Goal: Information Seeking & Learning: Learn about a topic

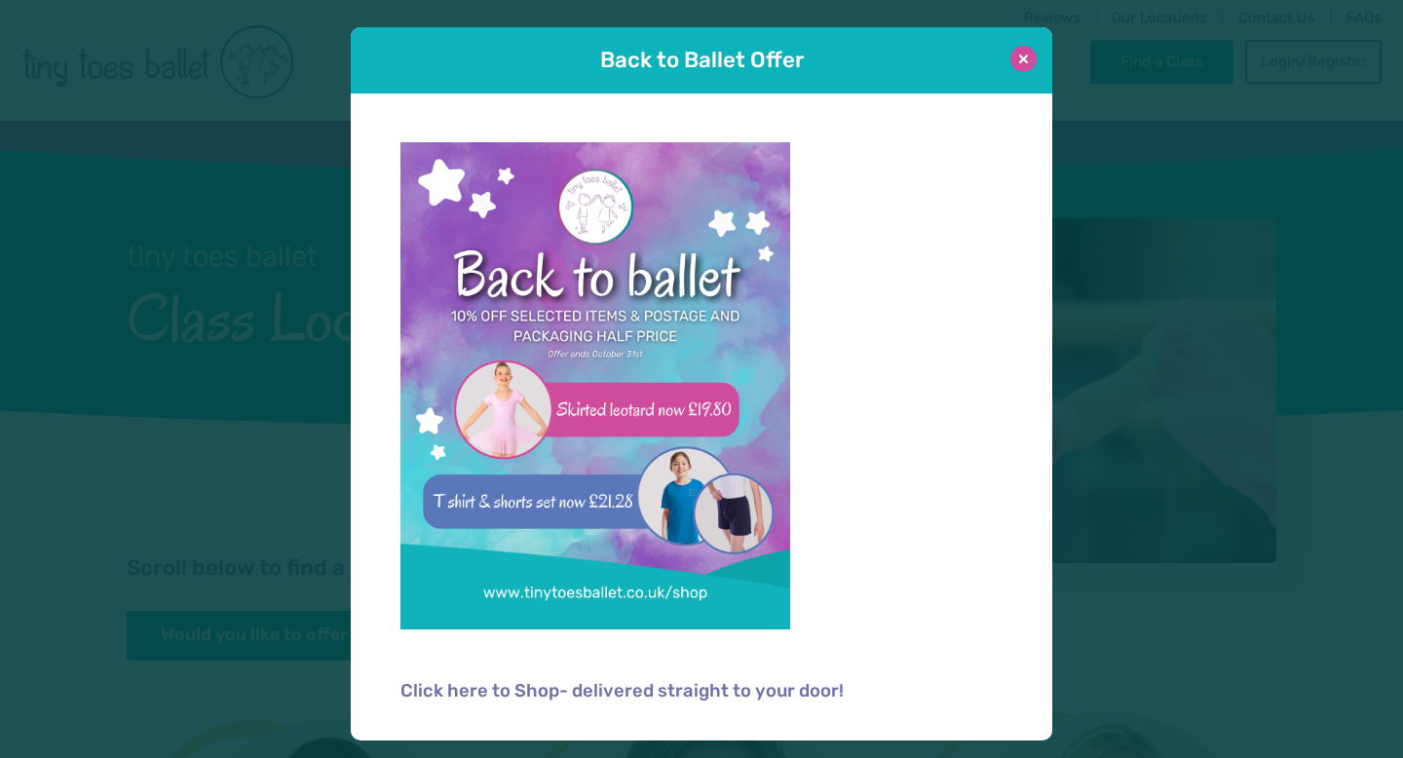
click at [1024, 62] on button at bounding box center [1024, 59] width 26 height 26
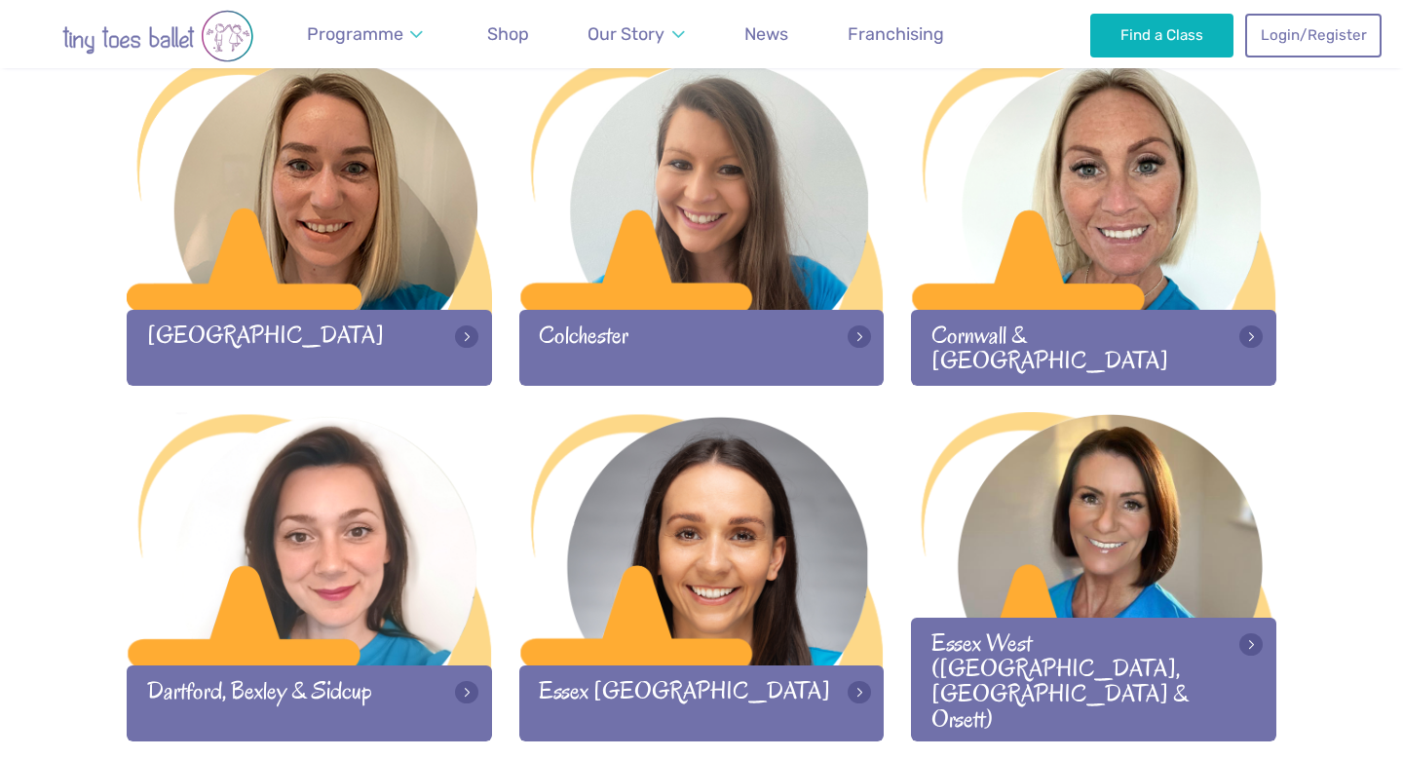
scroll to position [1012, 0]
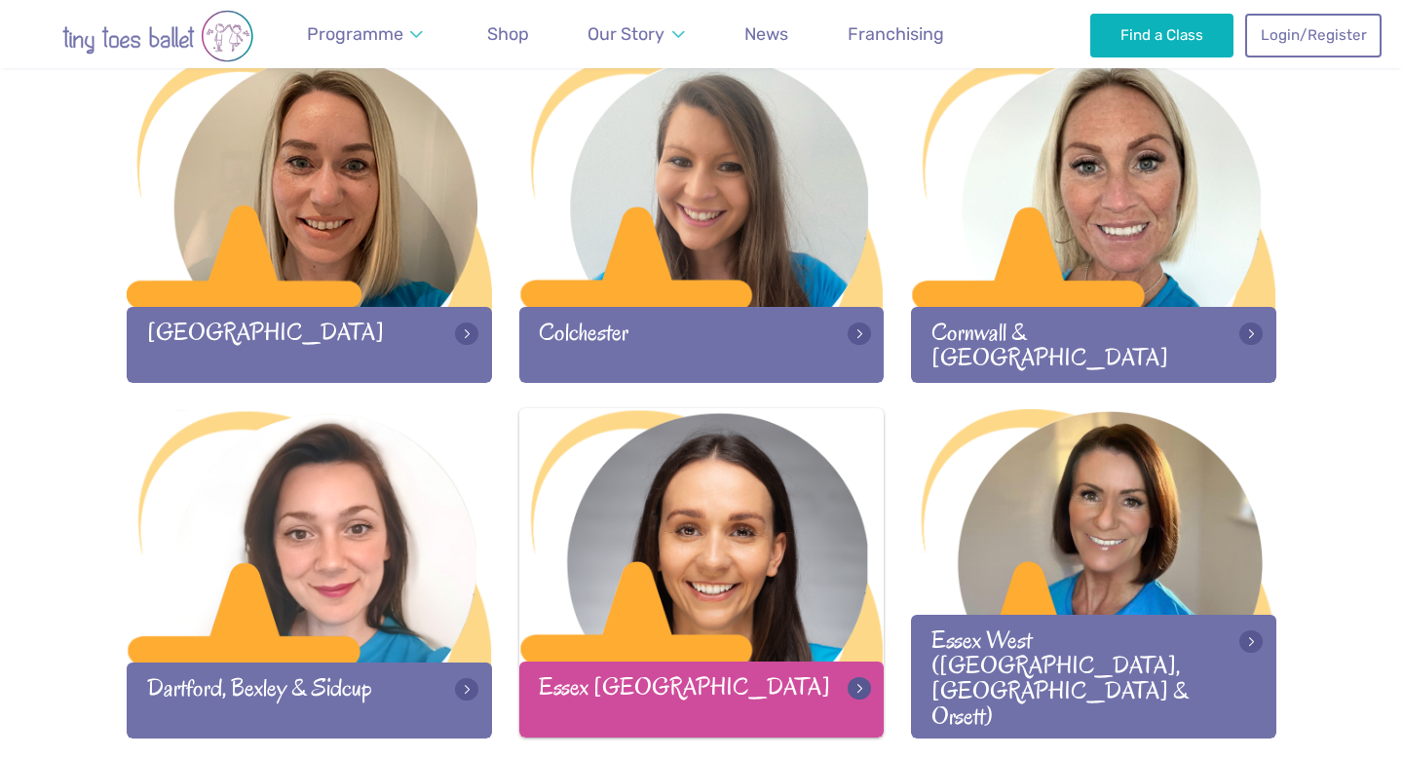
click at [815, 507] on div at bounding box center [701, 536] width 365 height 257
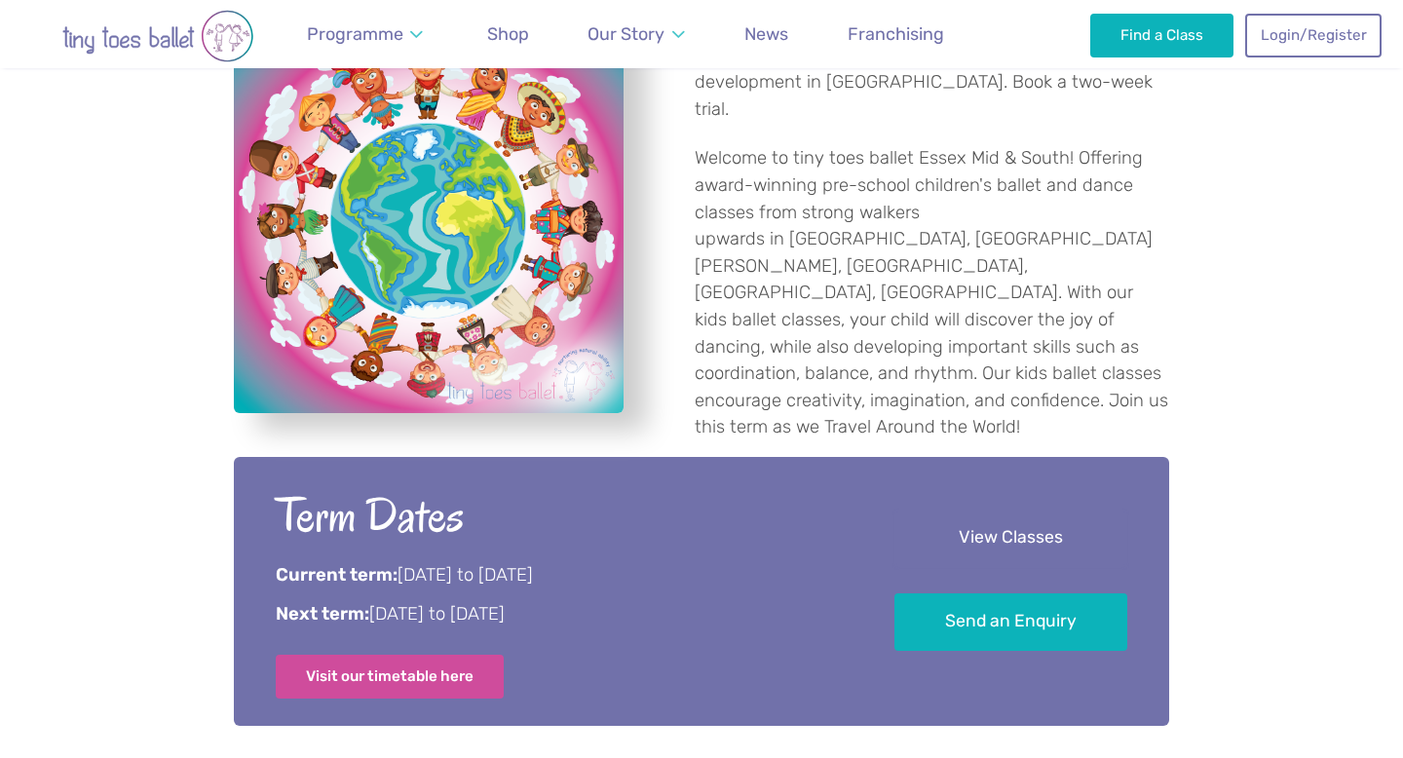
click at [952, 521] on link "View Classes" at bounding box center [1011, 539] width 233 height 58
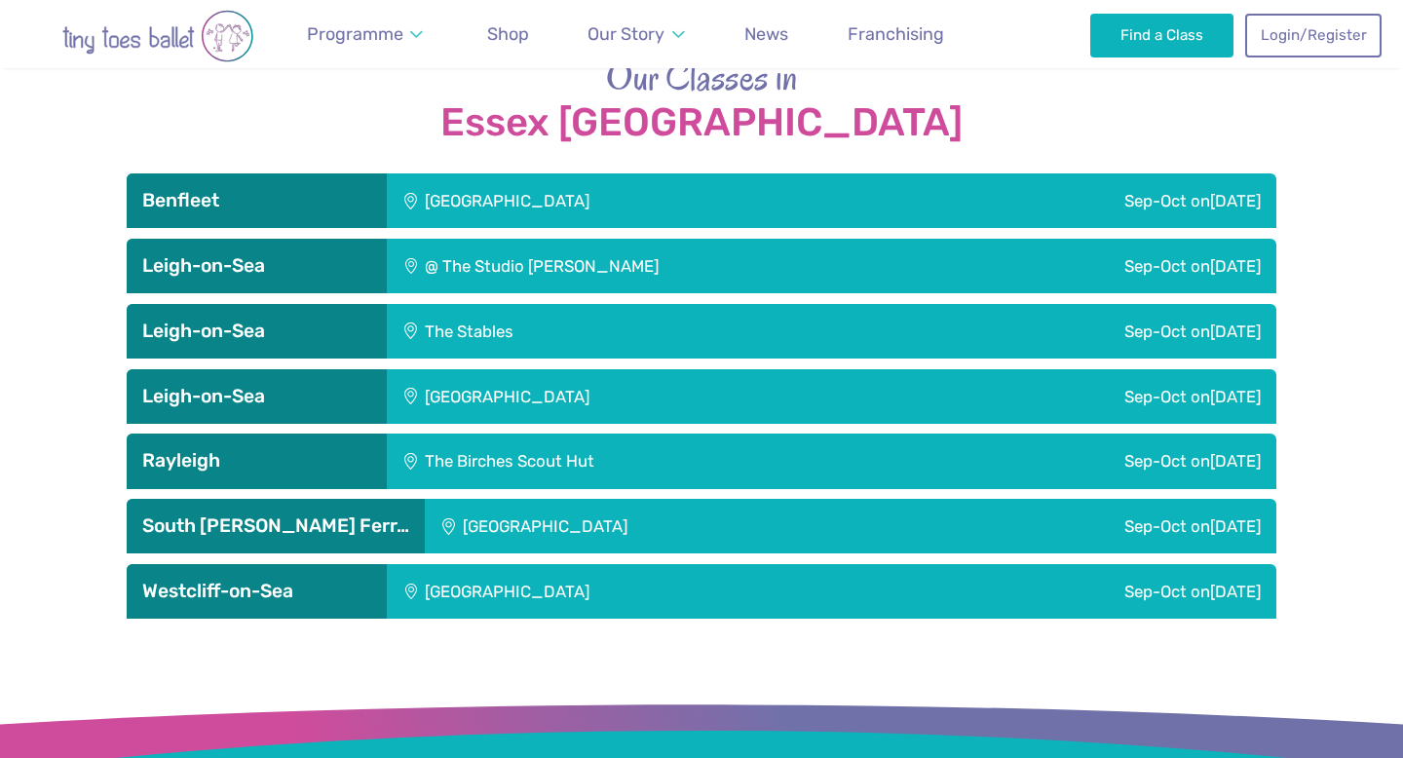
click at [944, 304] on div "Sep-Oct [DATE]" at bounding box center [1035, 331] width 481 height 55
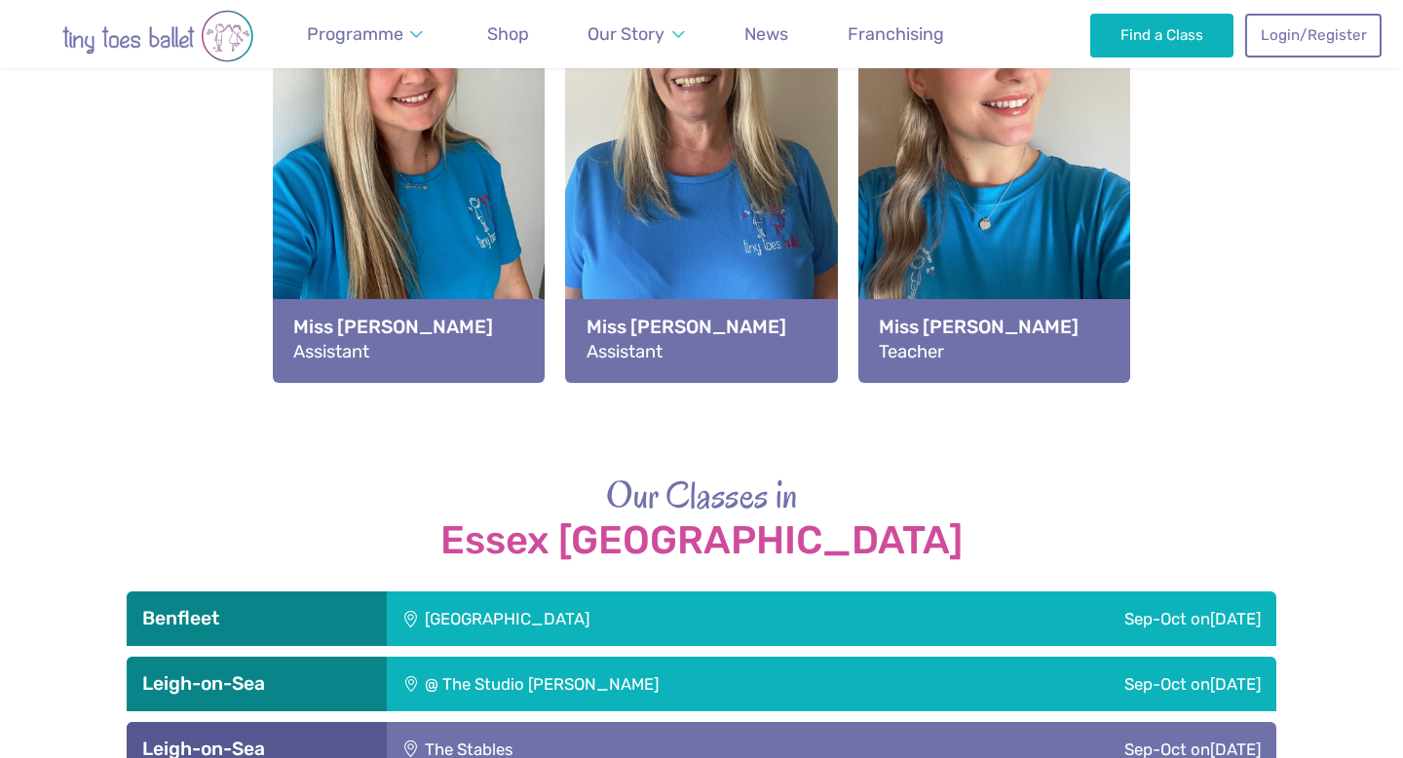
scroll to position [2836, 0]
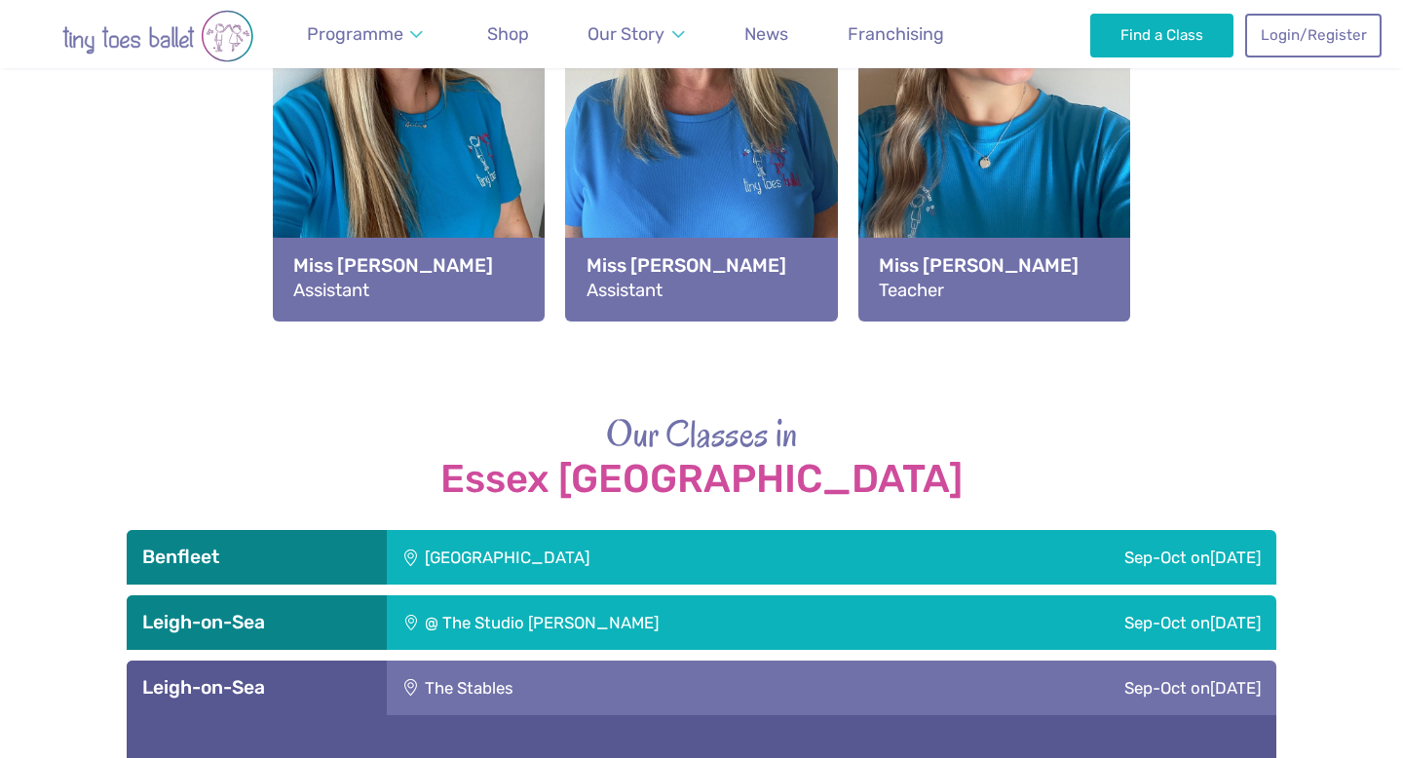
click at [898, 530] on div "Sep-Oct [DATE]" at bounding box center [1083, 557] width 387 height 55
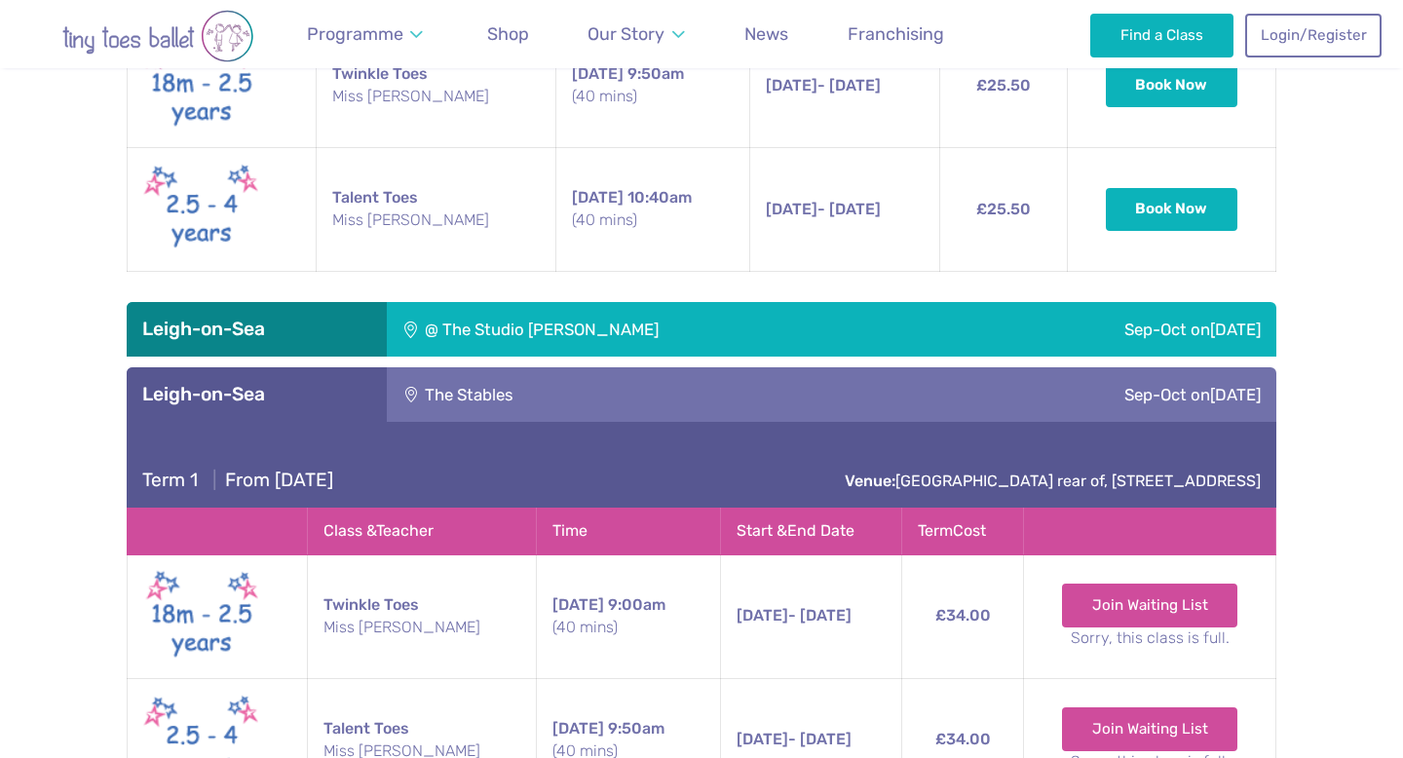
scroll to position [3512, 0]
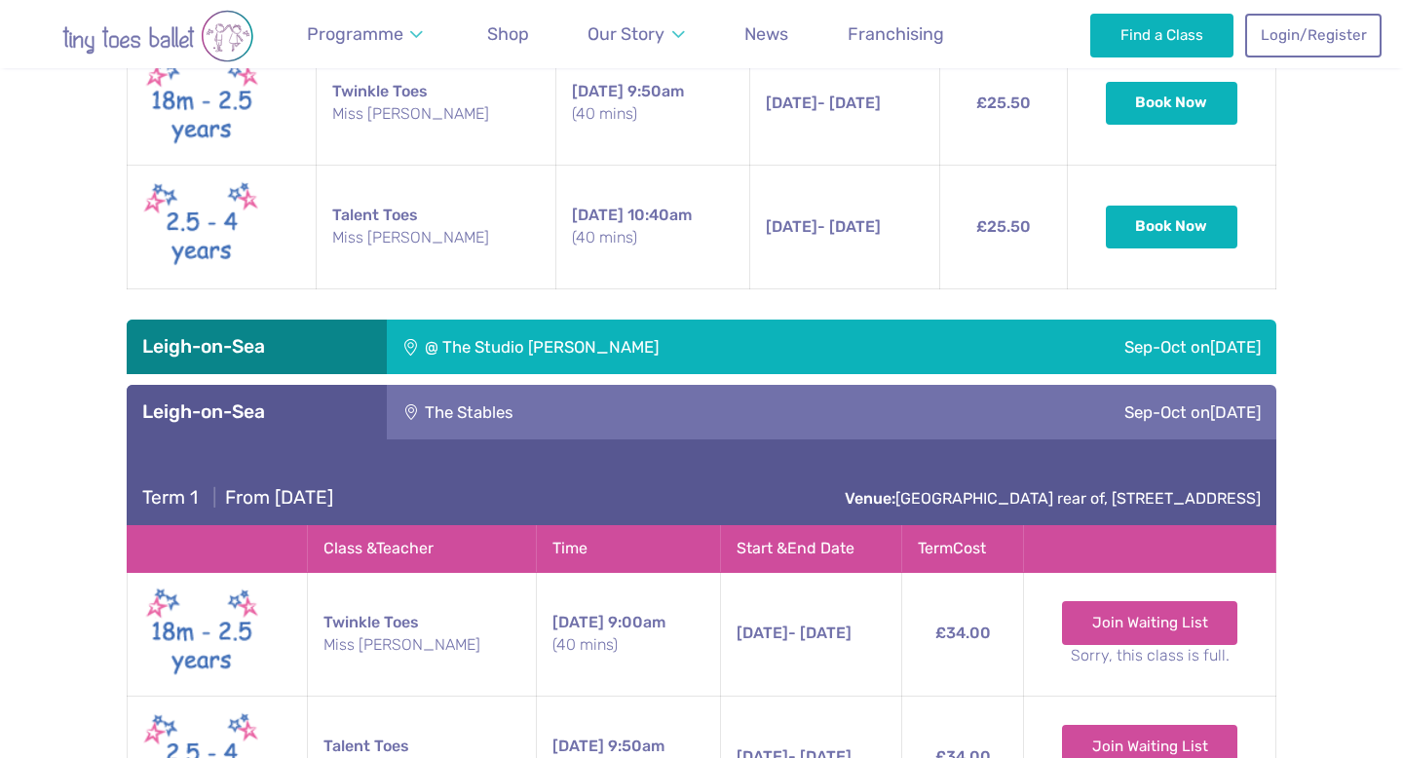
click at [949, 320] on div "Sep-Oct [DATE]" at bounding box center [1112, 347] width 327 height 55
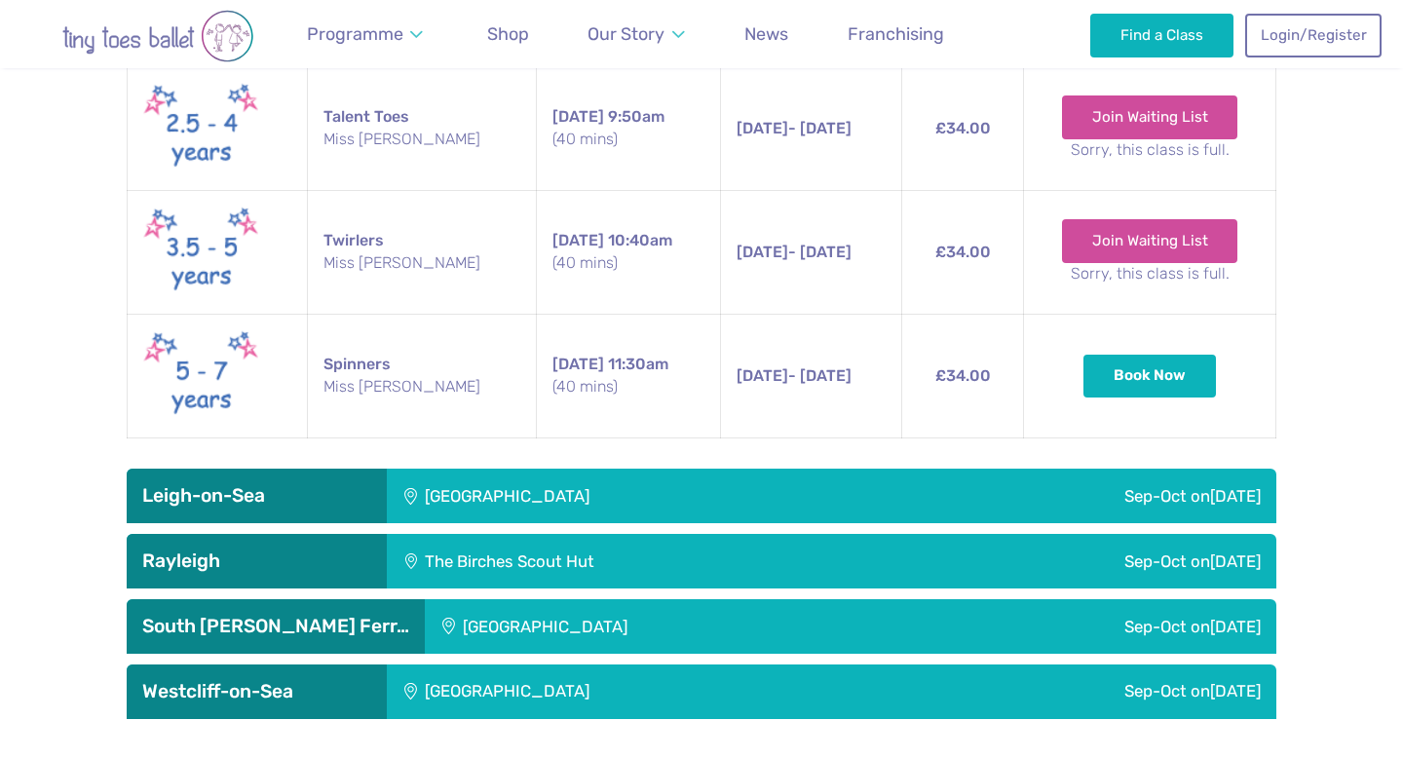
click at [868, 469] on div "[GEOGRAPHIC_DATA]" at bounding box center [638, 496] width 503 height 55
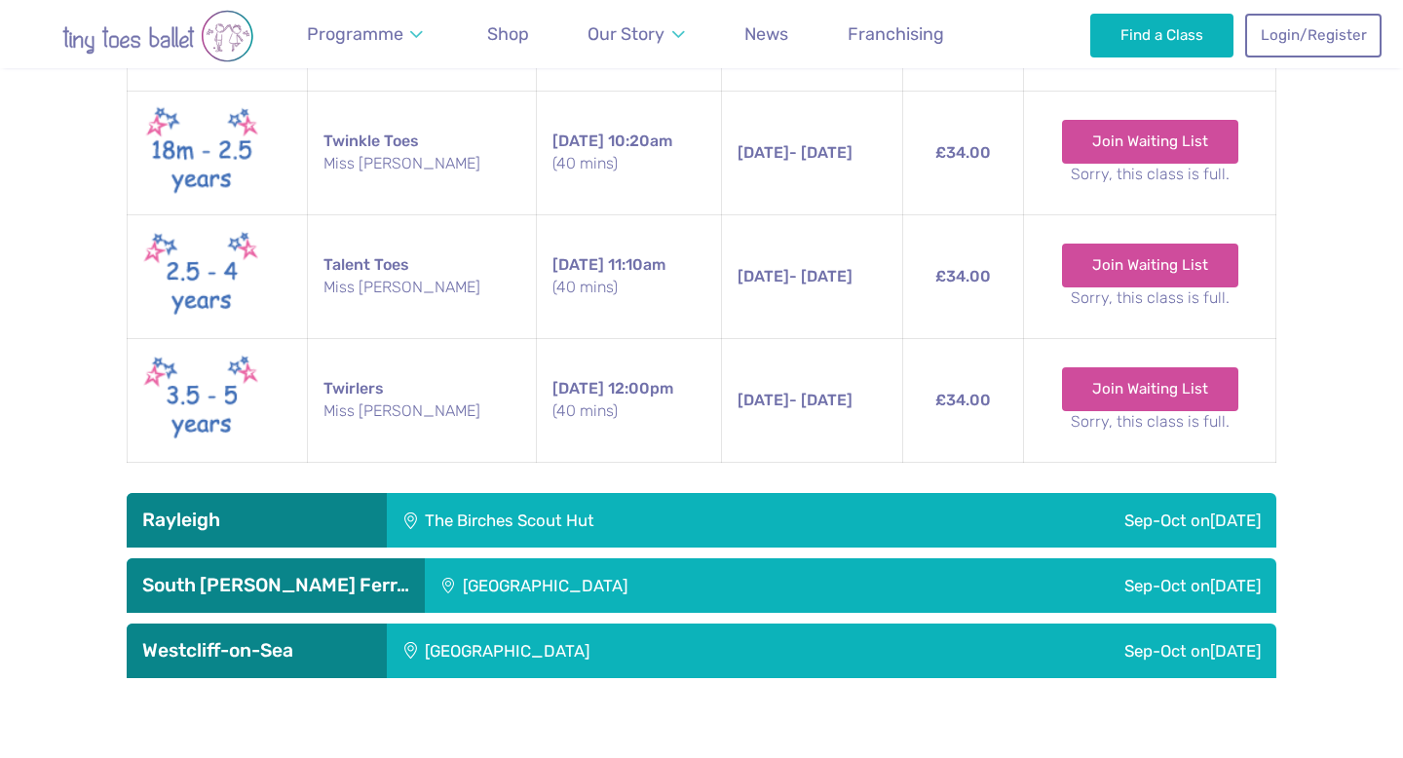
scroll to position [5238, 0]
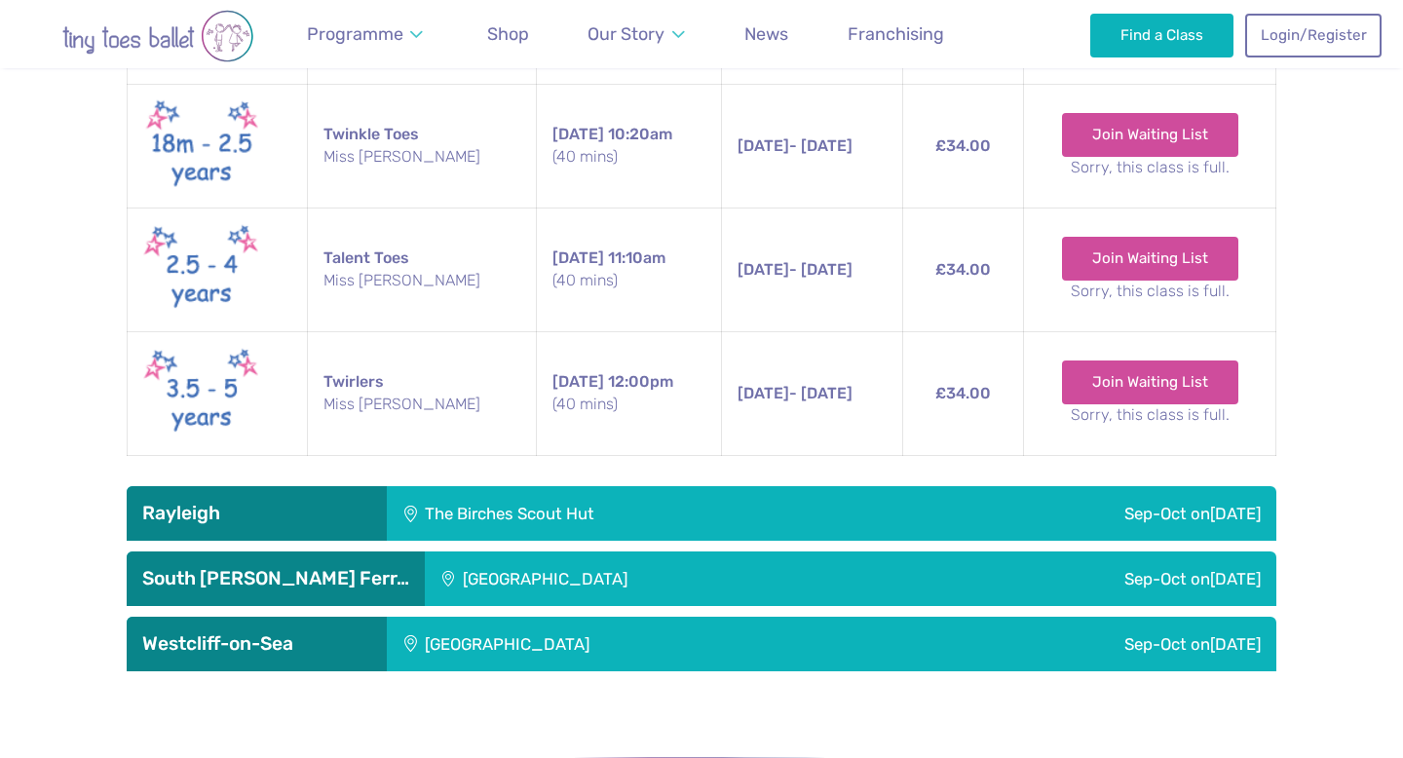
click at [850, 486] on div "The Birches Scout Hut" at bounding box center [641, 513] width 508 height 55
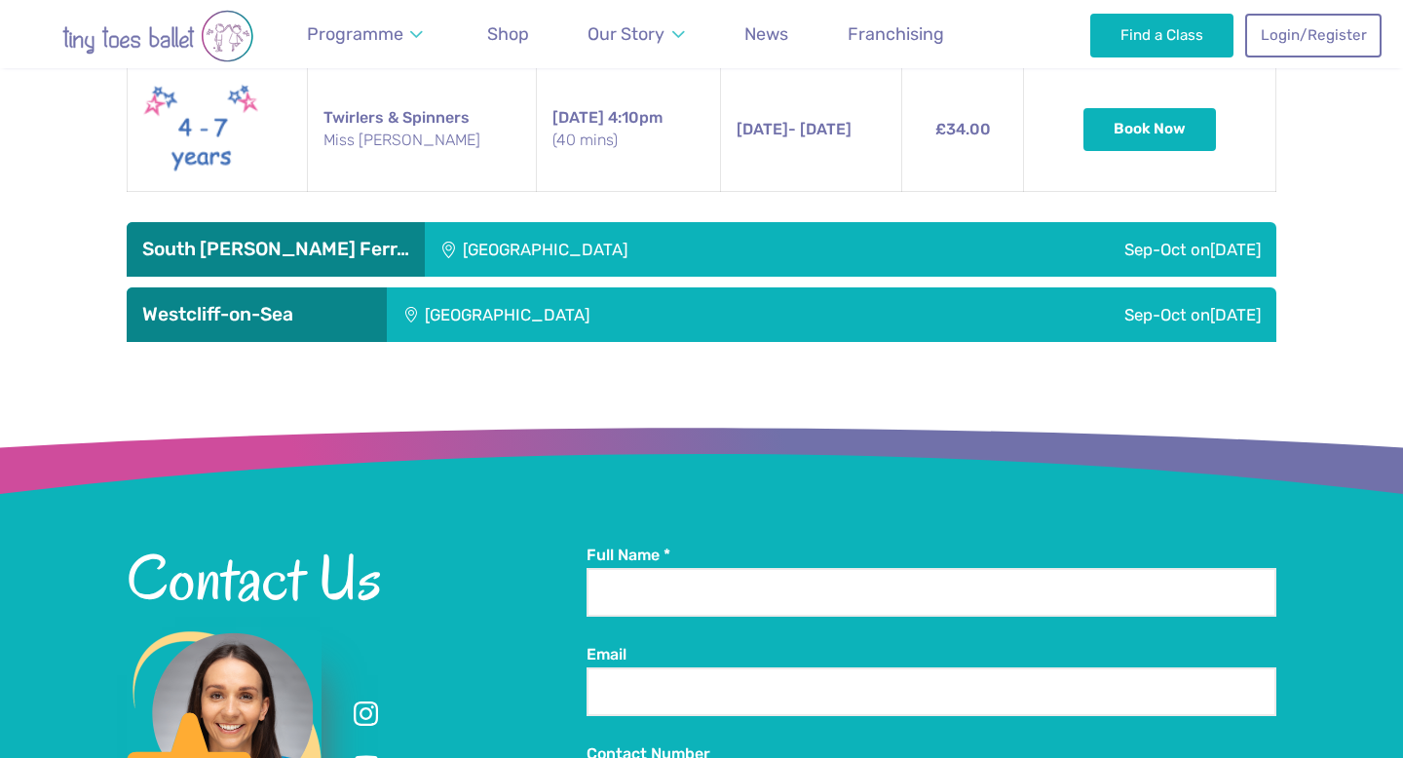
scroll to position [6232, 0]
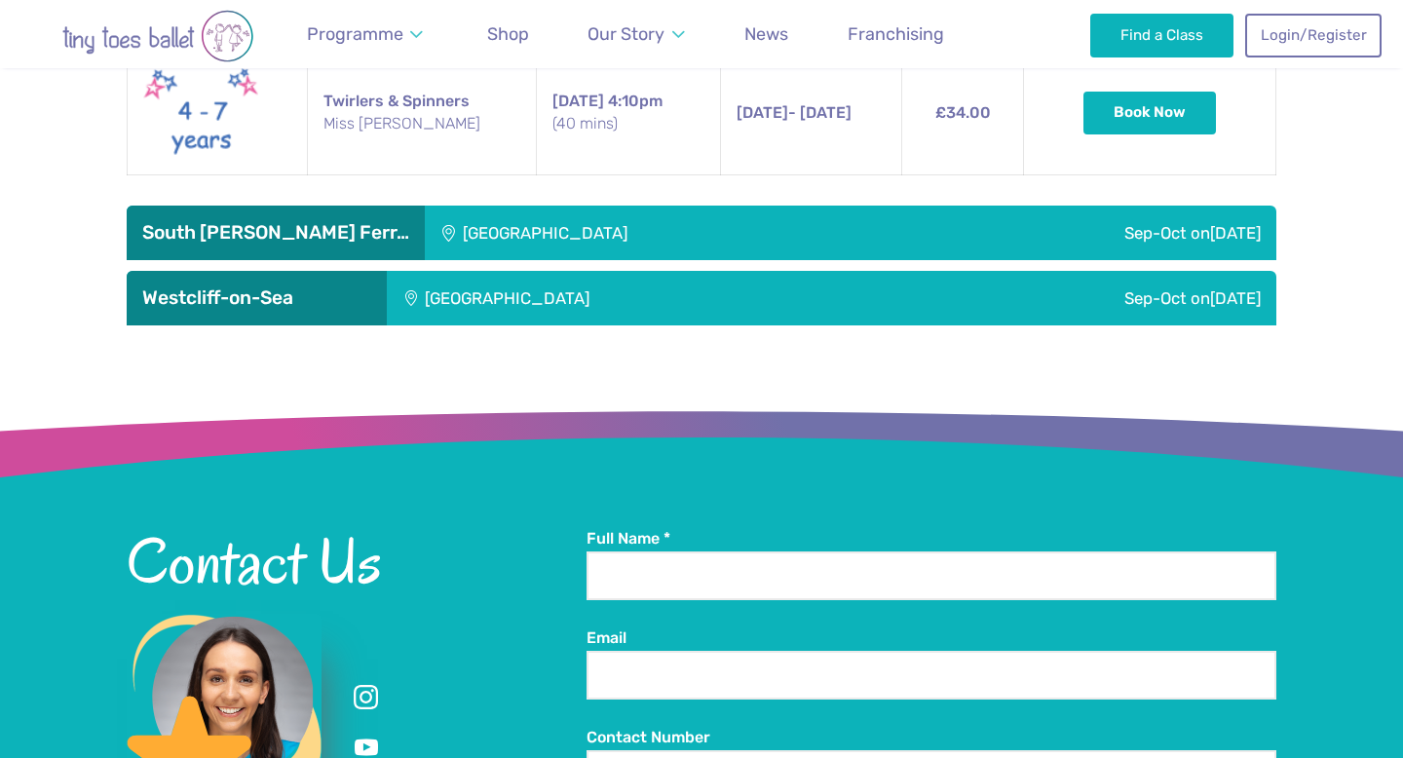
click at [829, 206] on div "[GEOGRAPHIC_DATA]" at bounding box center [665, 233] width 481 height 55
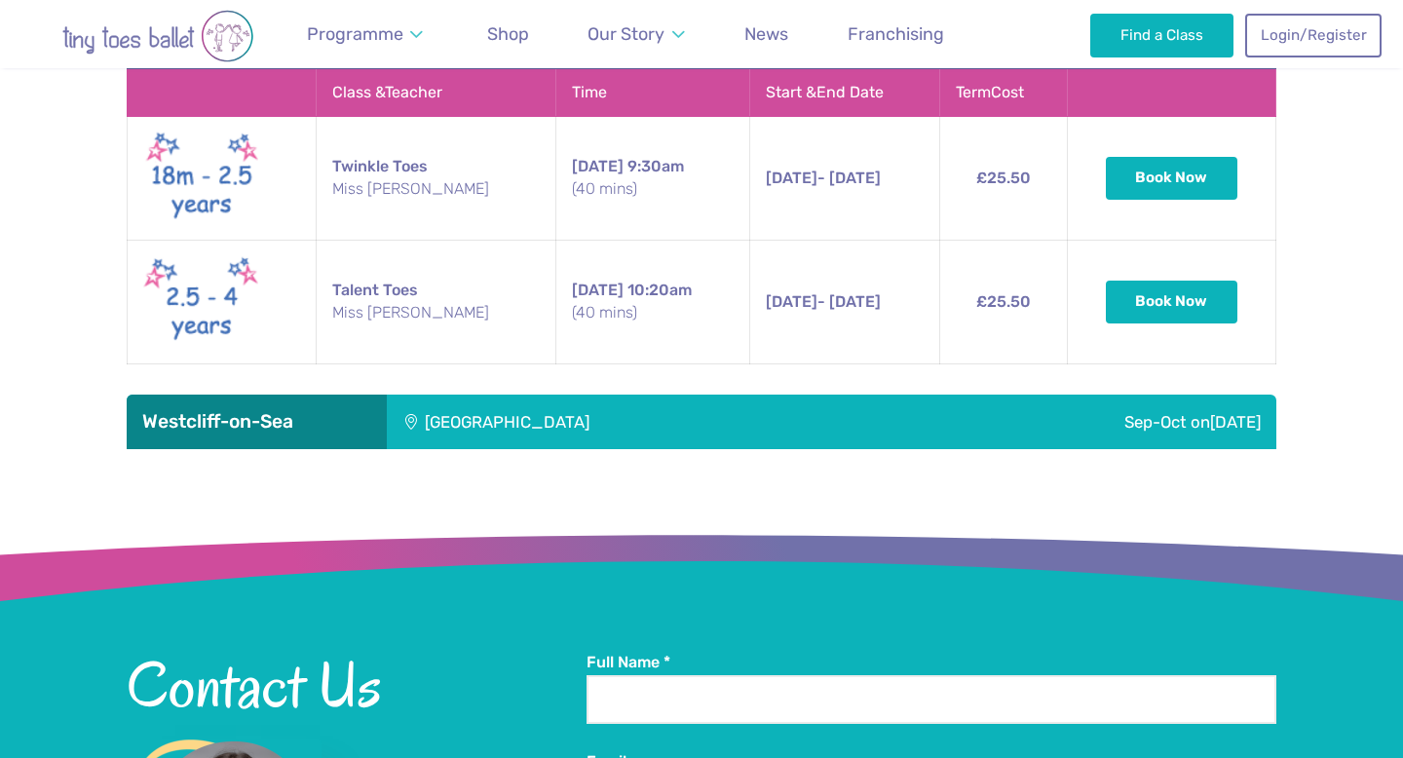
scroll to position [6526, 0]
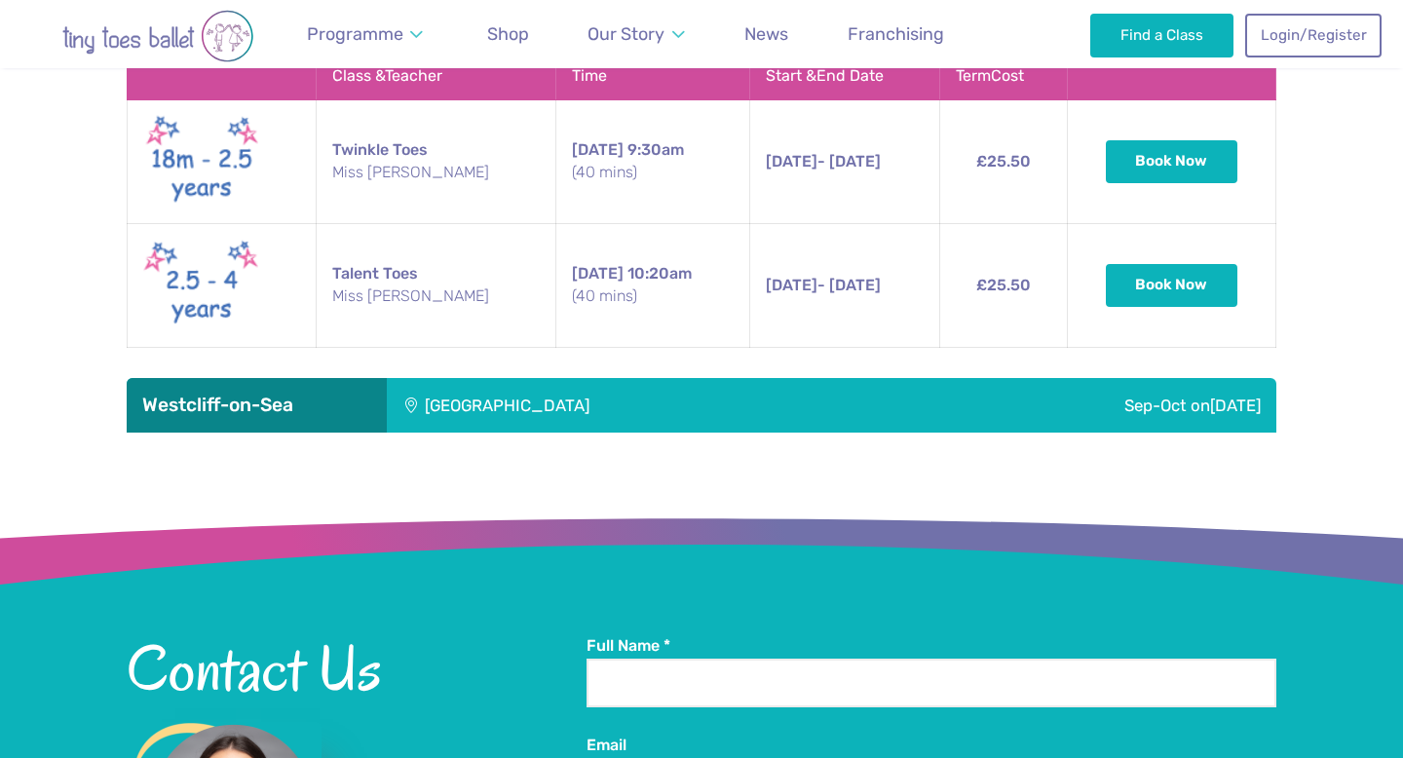
click at [789, 378] on div "[GEOGRAPHIC_DATA]" at bounding box center [638, 405] width 503 height 55
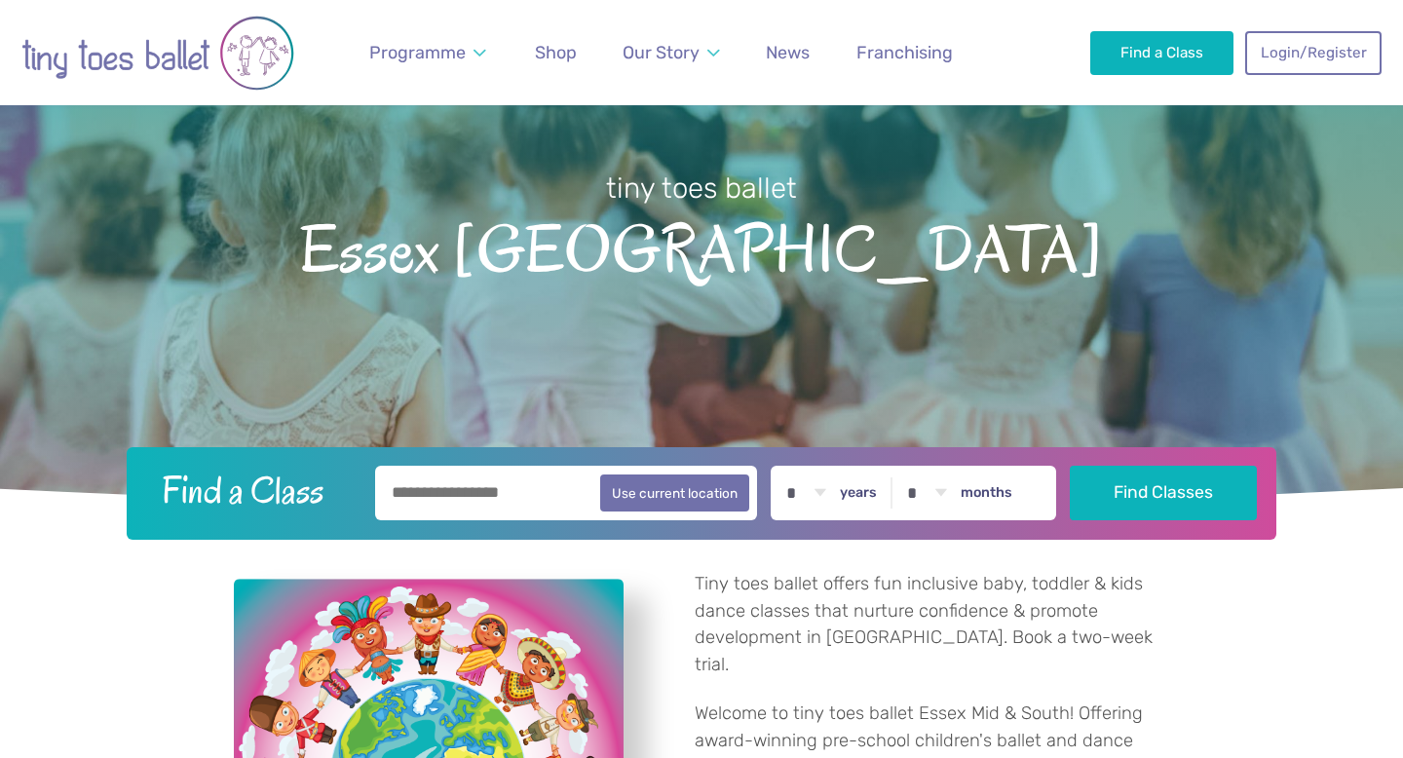
scroll to position [0, 0]
